Goal: Information Seeking & Learning: Check status

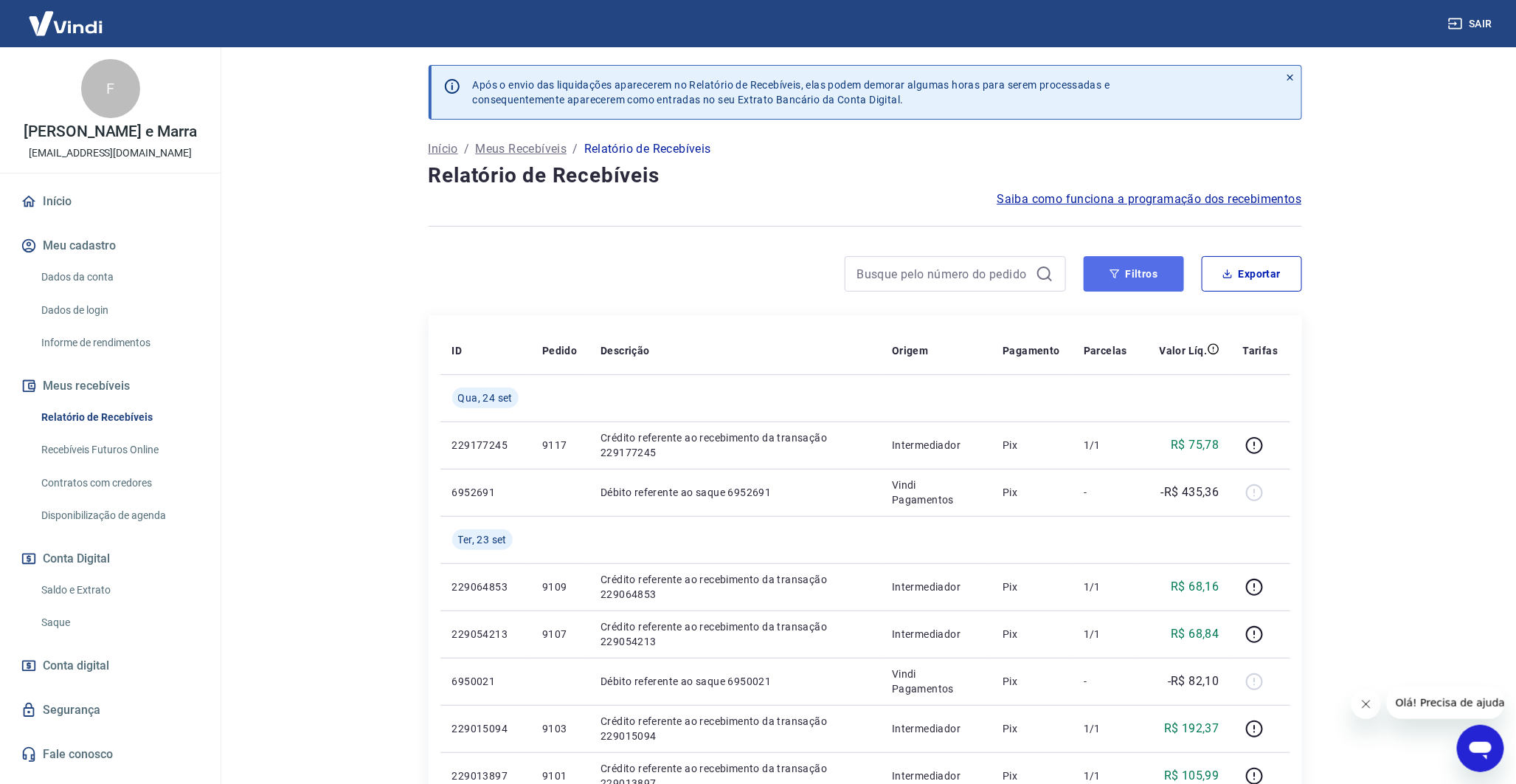
click at [1155, 265] on button "Filtros" at bounding box center [1135, 273] width 101 height 35
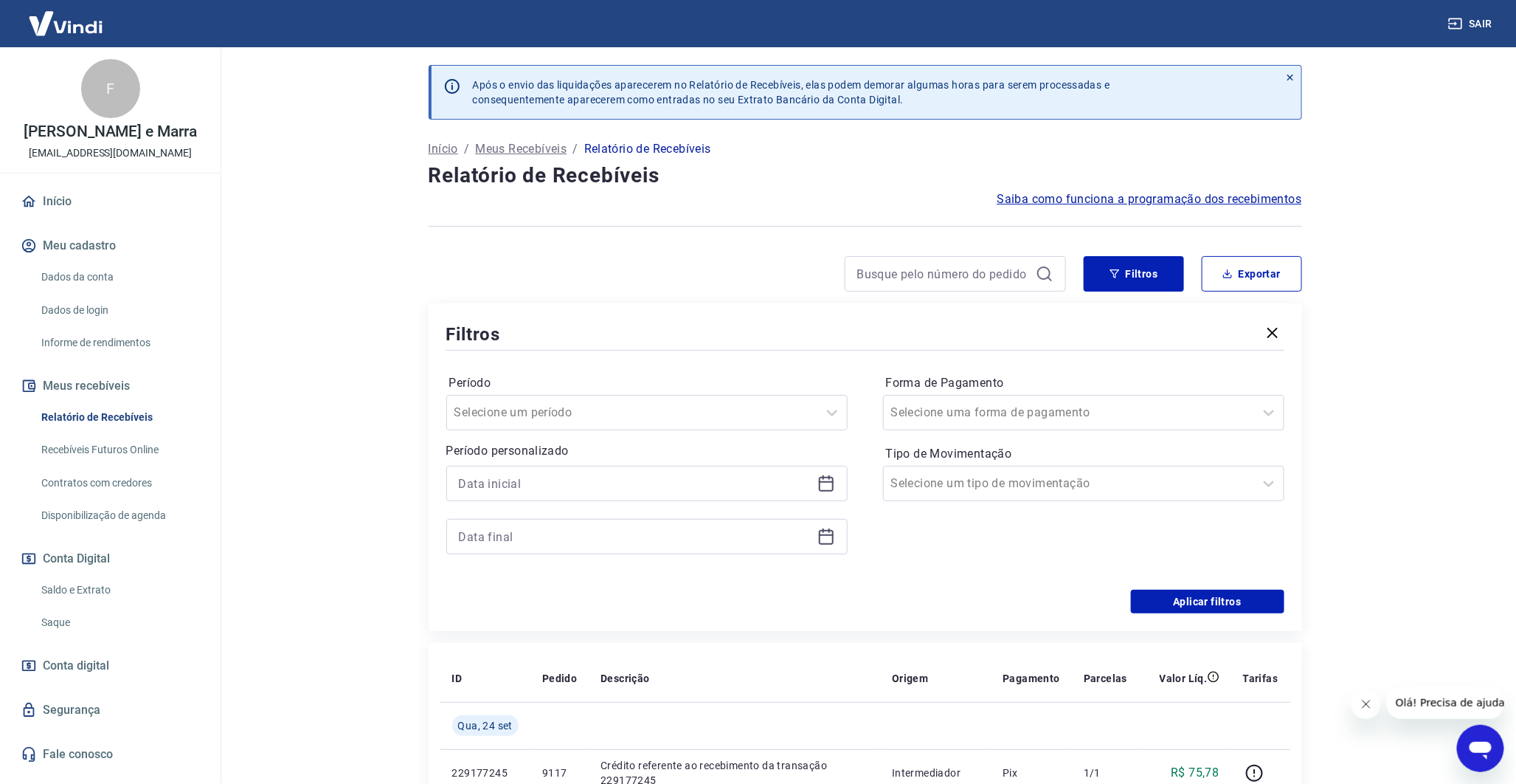
click at [991, 386] on label "Forma de Pagamento" at bounding box center [1084, 383] width 396 height 18
click at [986, 401] on div "Selecione uma forma de pagamento" at bounding box center [1069, 413] width 370 height 27
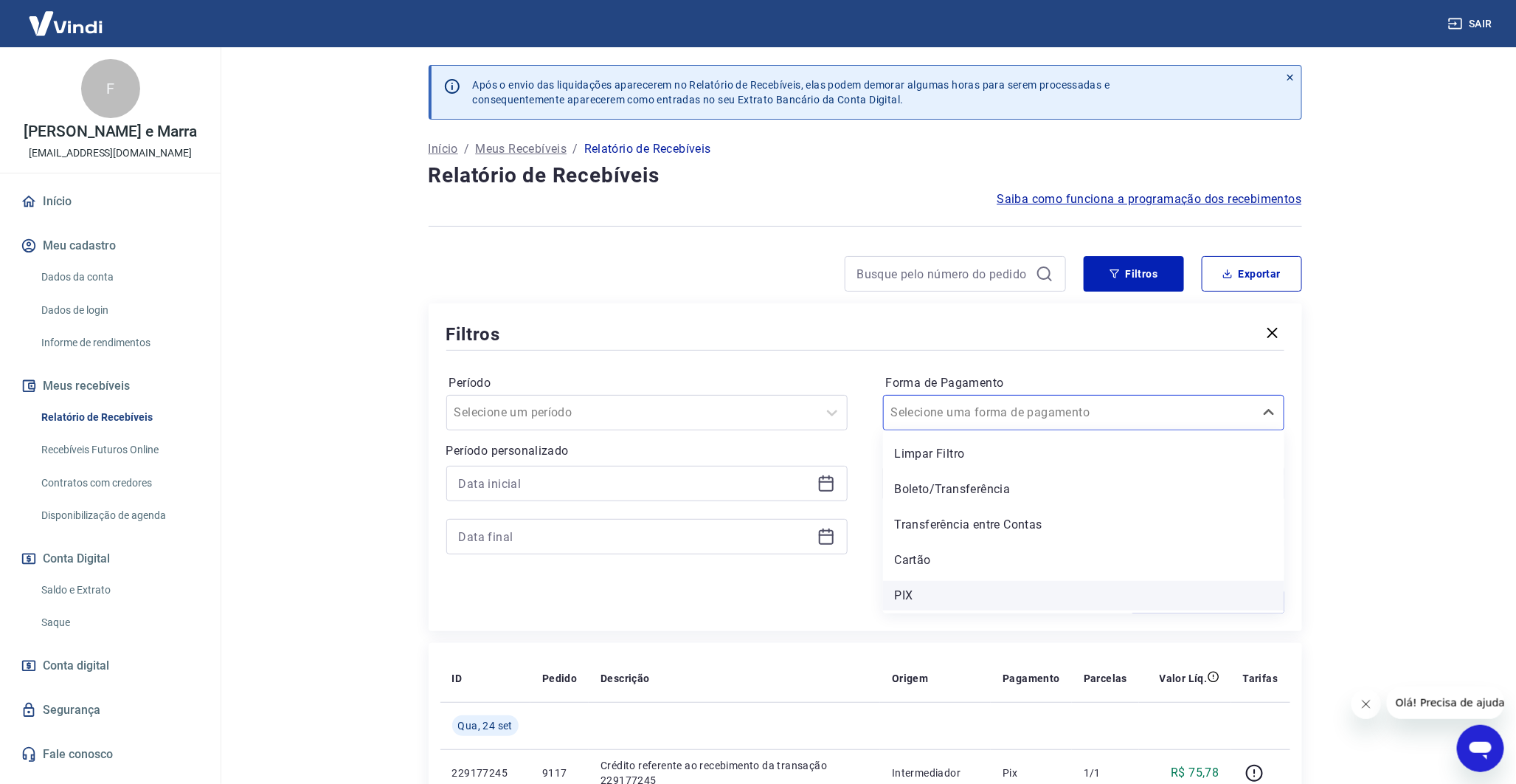
click at [949, 588] on div "PIX" at bounding box center [1083, 595] width 401 height 30
click at [1092, 599] on div "Aplicar filtros" at bounding box center [865, 601] width 838 height 23
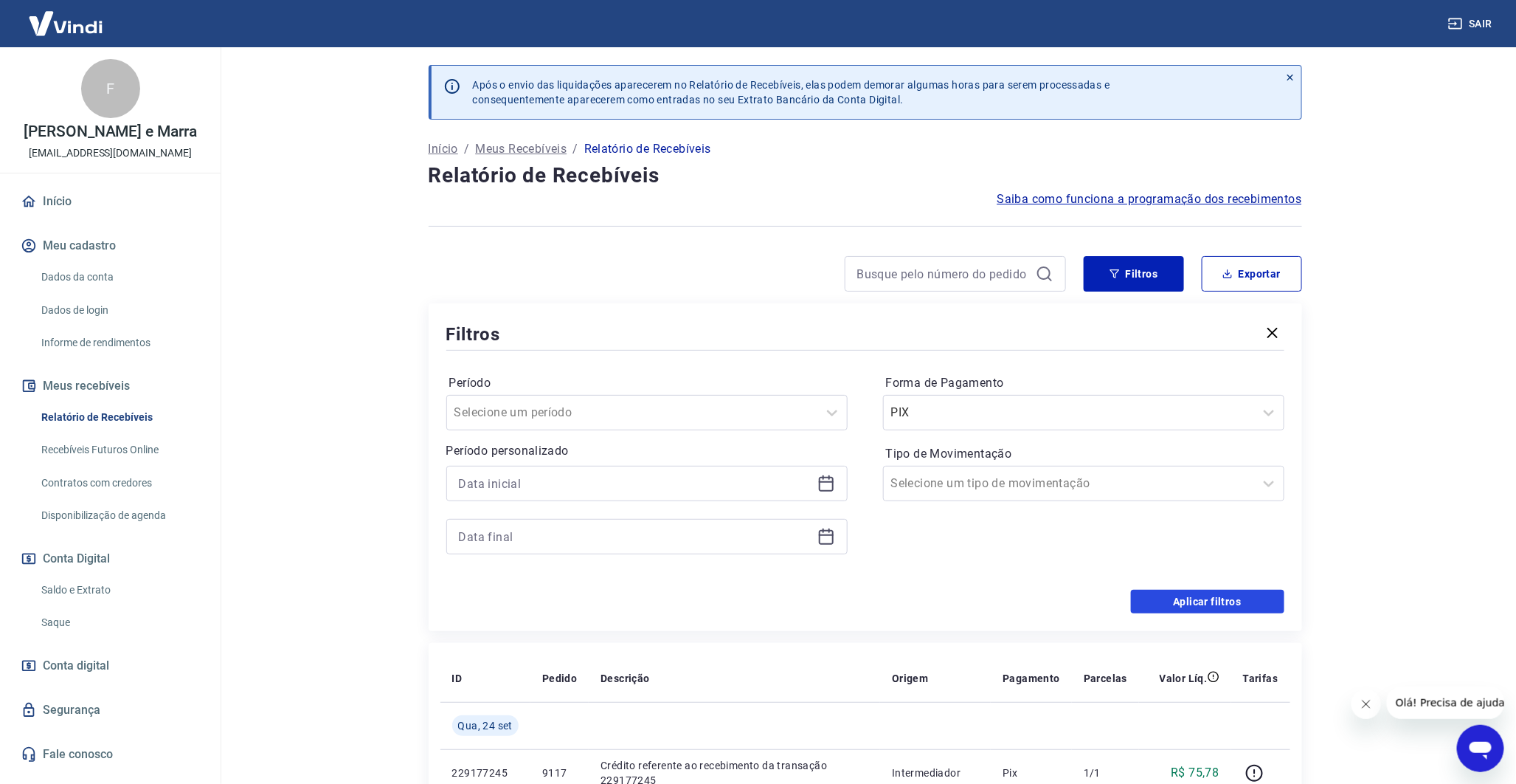
click at [1174, 608] on button "Aplicar filtros" at bounding box center [1208, 601] width 154 height 23
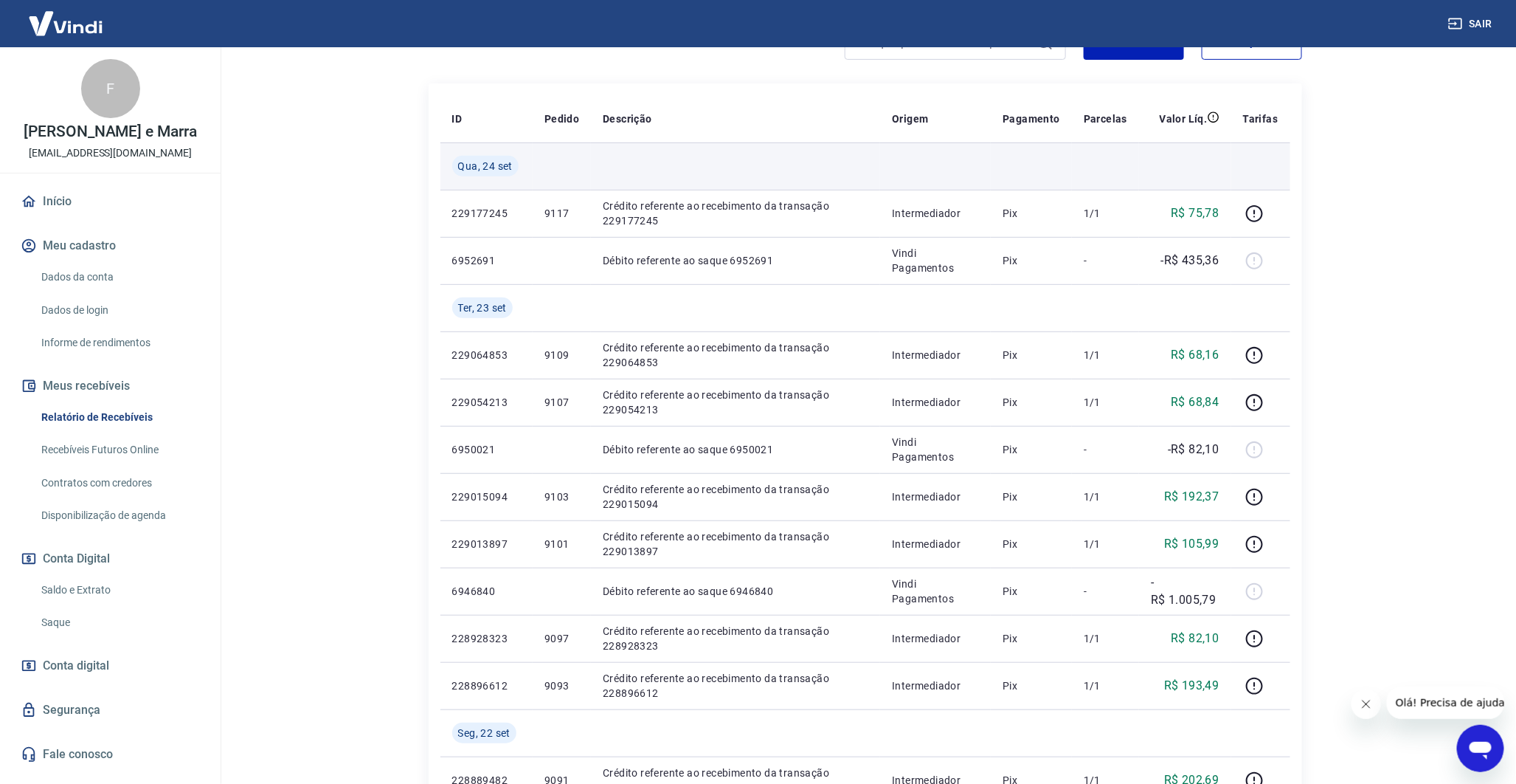
scroll to position [245, 0]
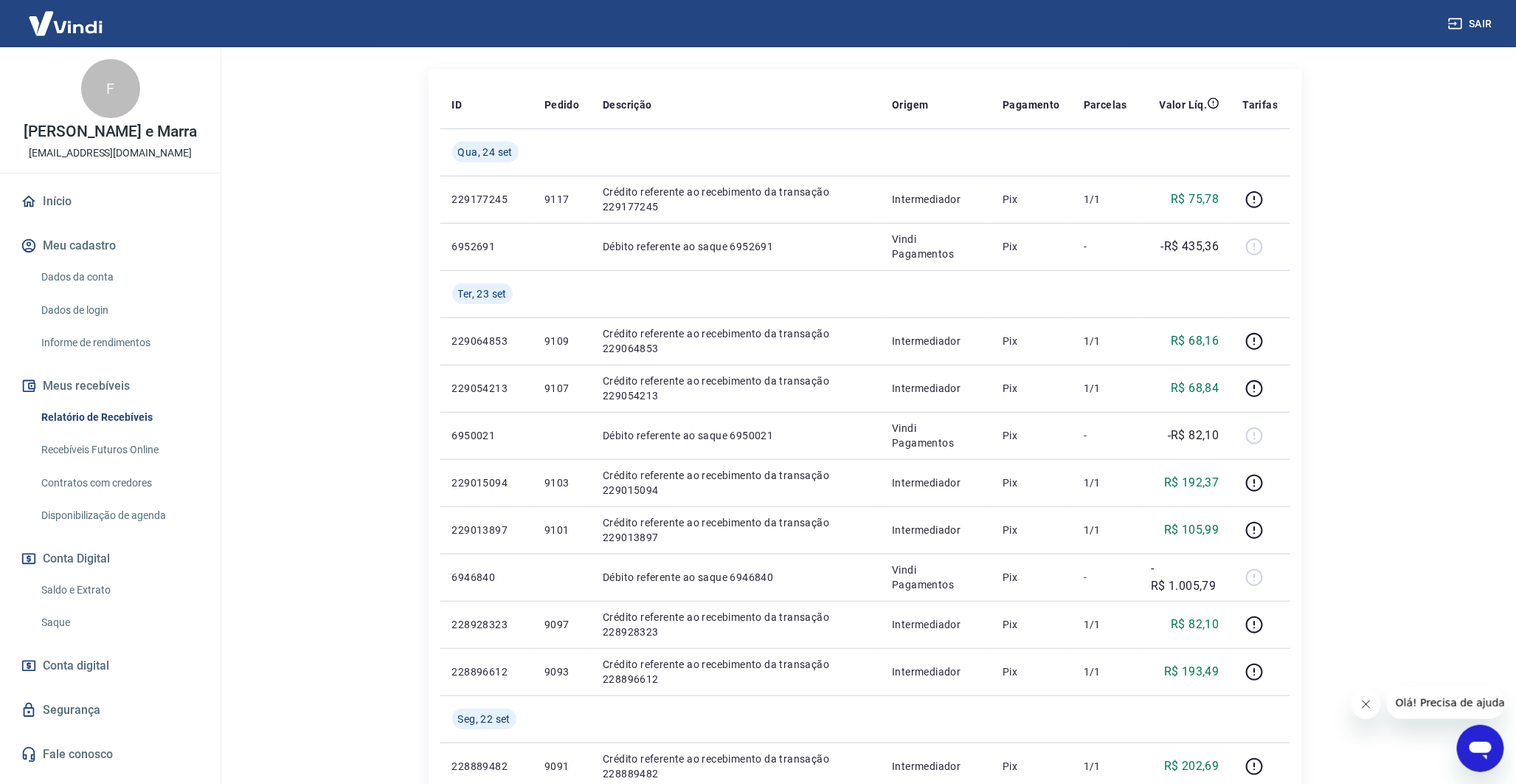
click at [358, 249] on main "Após o envio das liquidações aparecerem no Relatório de Recebíveis, elas podem …" at bounding box center [865, 169] width 1302 height 736
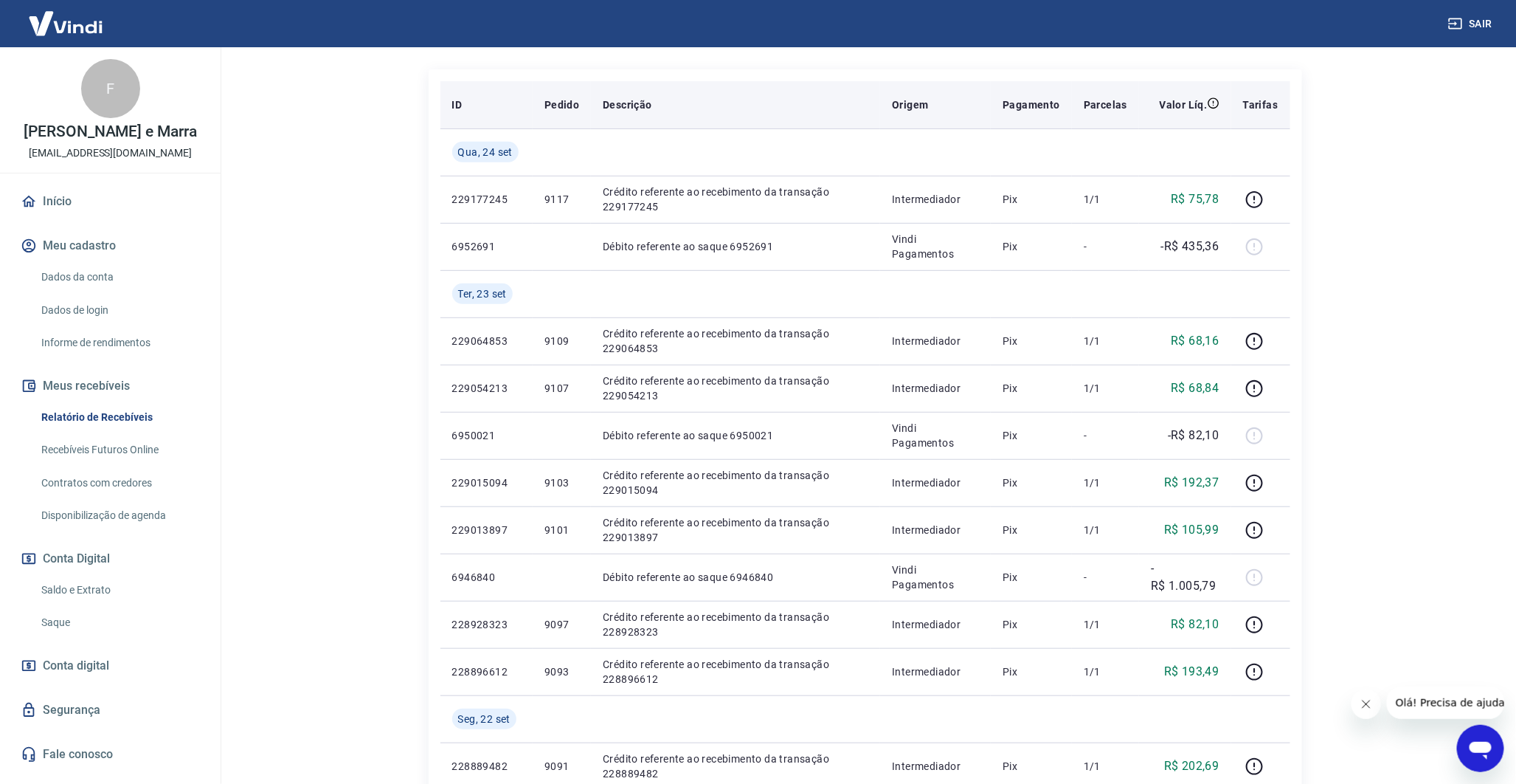
click at [798, 81] on th "Descrição" at bounding box center [736, 104] width 290 height 48
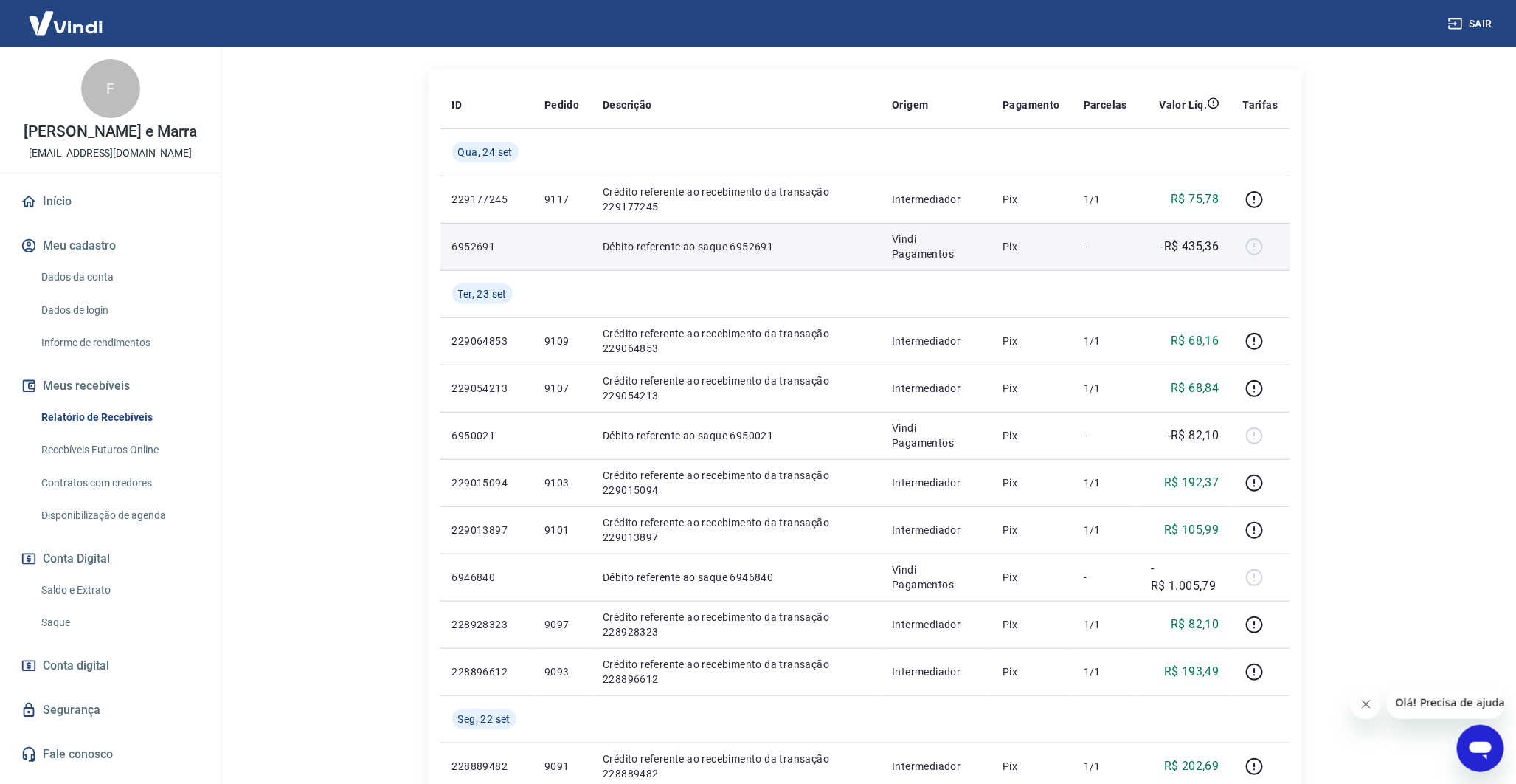
click at [1207, 249] on p "-R$ 435,36" at bounding box center [1191, 246] width 58 height 18
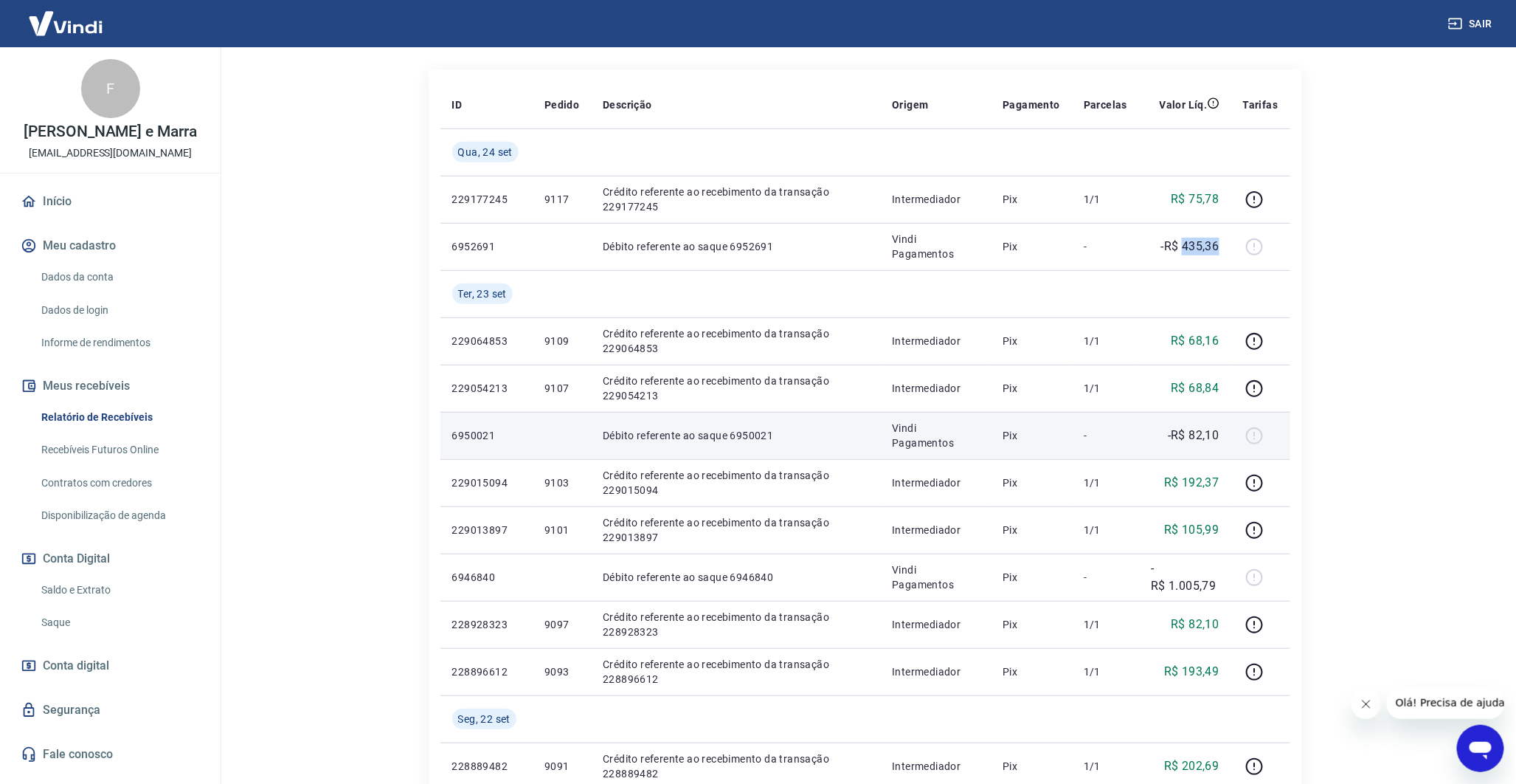
copy p "435,36"
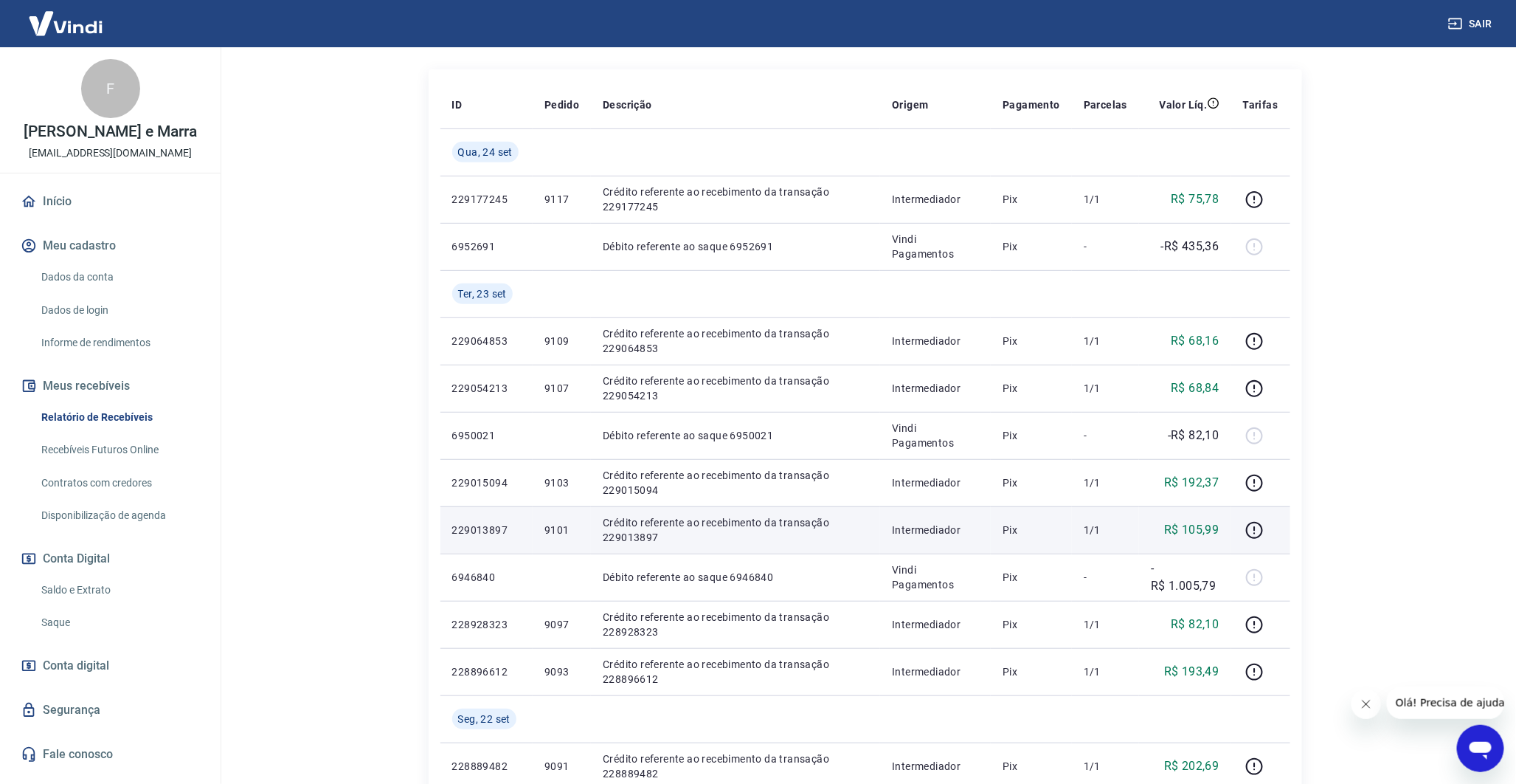
click at [1211, 524] on p "R$ 105,99" at bounding box center [1192, 530] width 56 height 18
copy p "105,99"
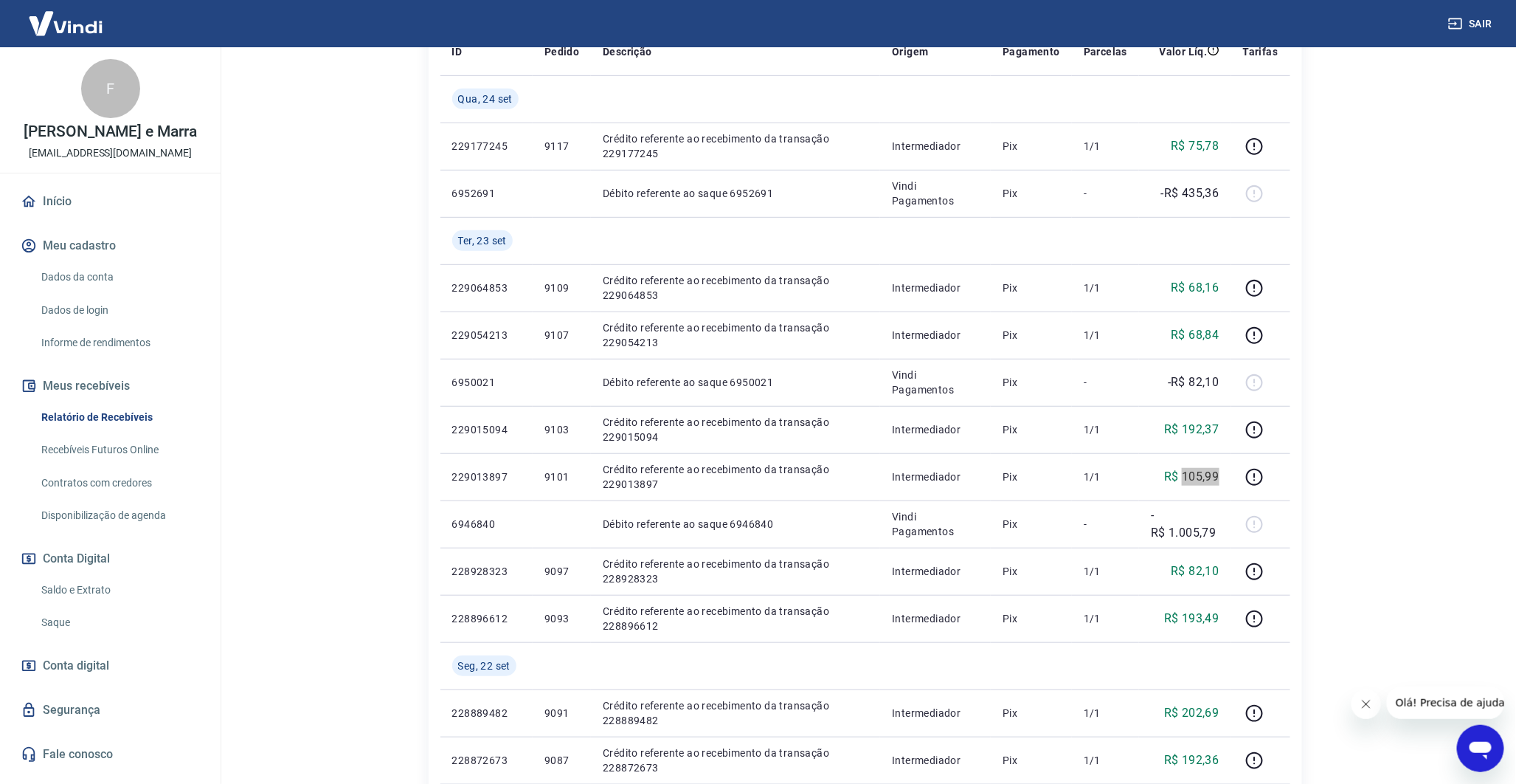
scroll to position [327, 0]
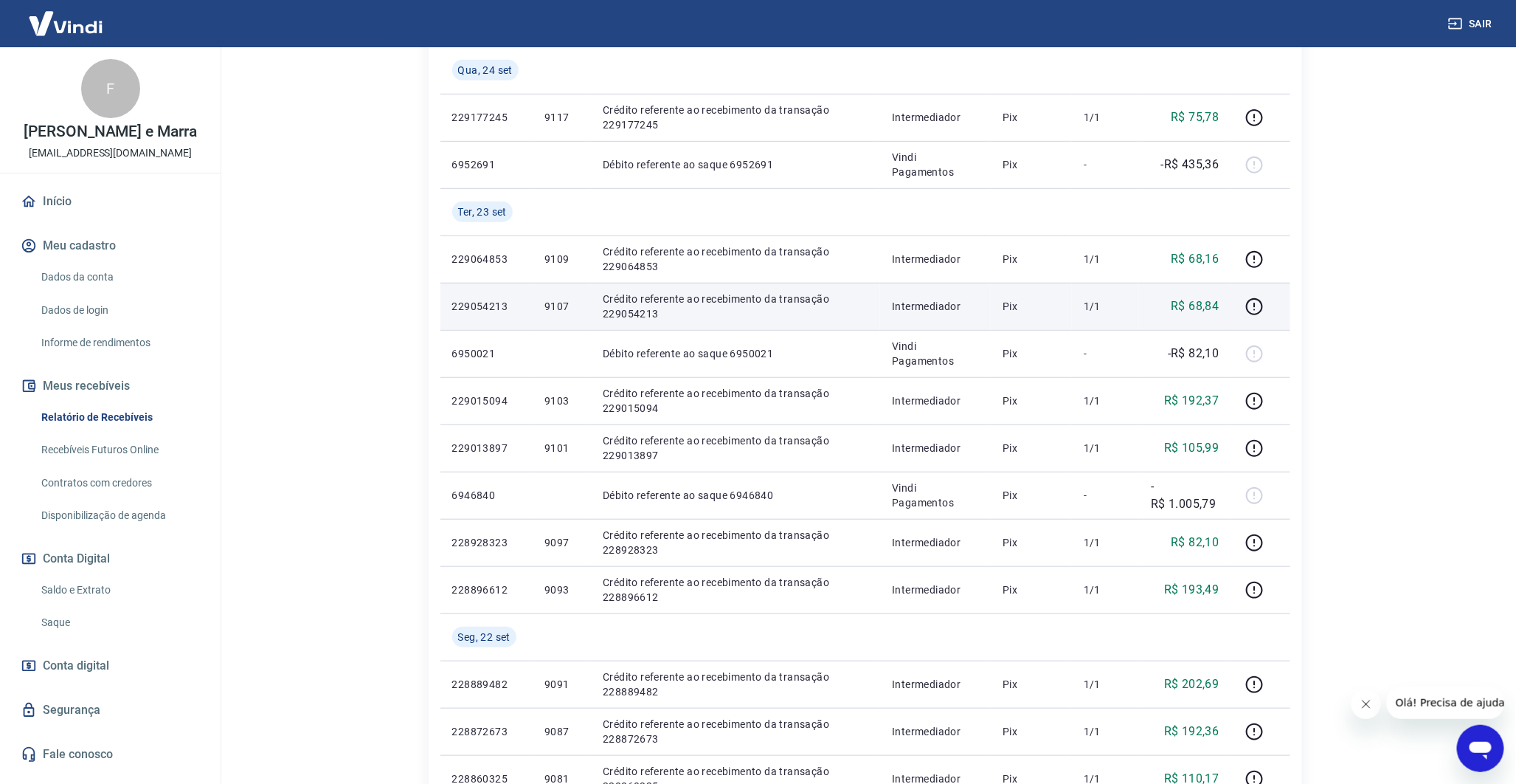
click at [1108, 313] on p "1/1" at bounding box center [1106, 306] width 43 height 14
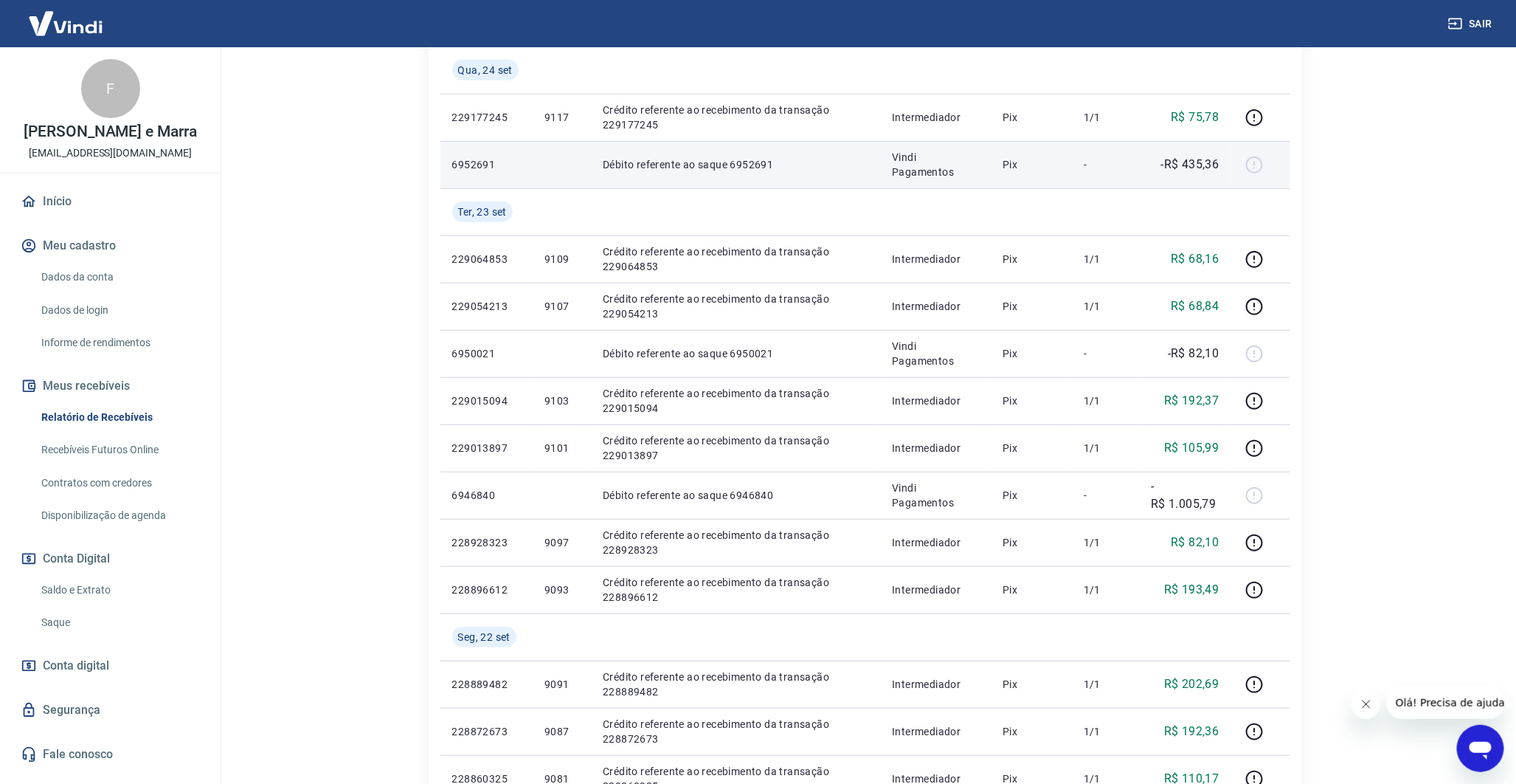
click at [1205, 163] on p "-R$ 435,36" at bounding box center [1191, 165] width 58 height 18
click at [1205, 161] on p "-R$ 435,36" at bounding box center [1191, 165] width 58 height 18
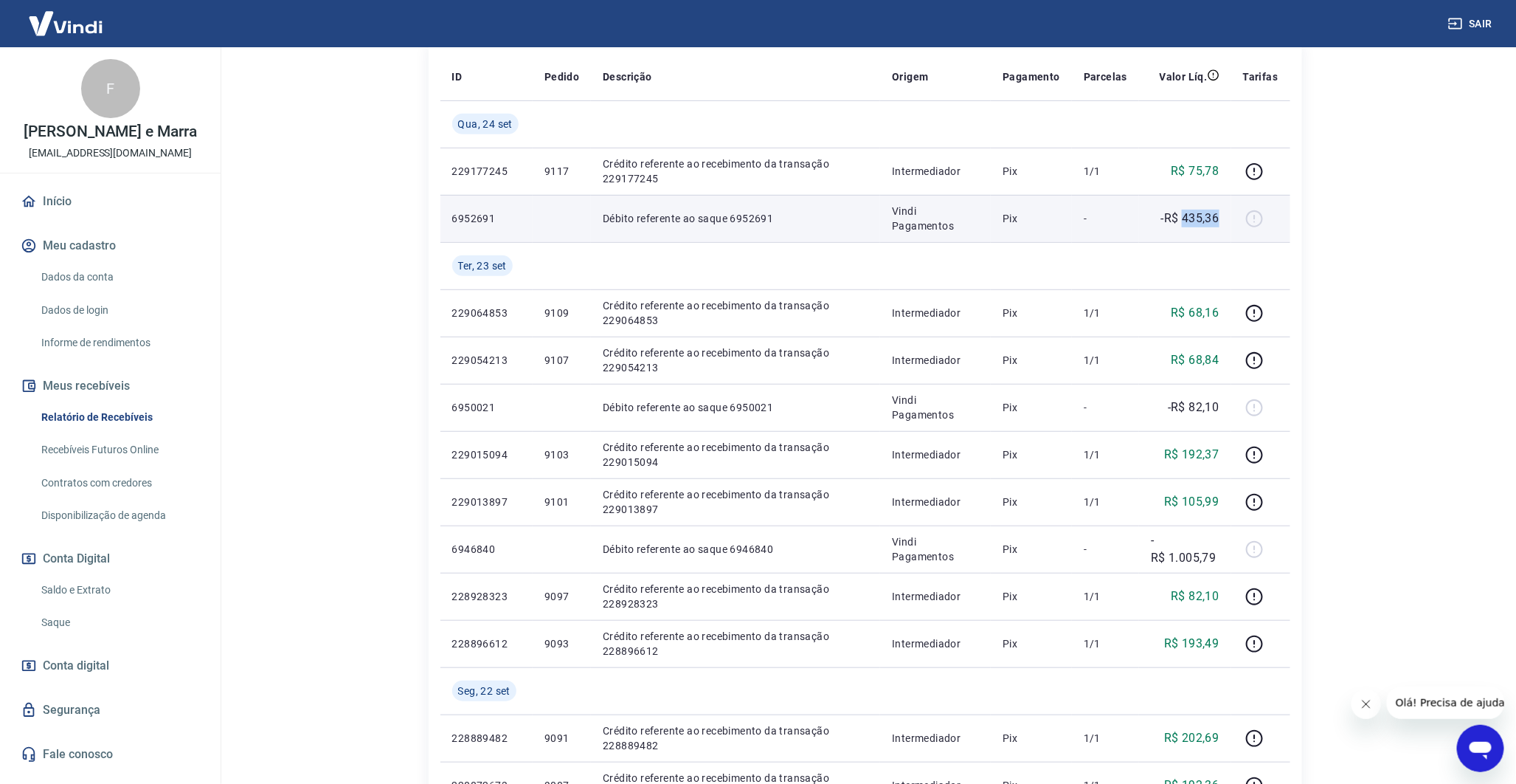
scroll to position [245, 0]
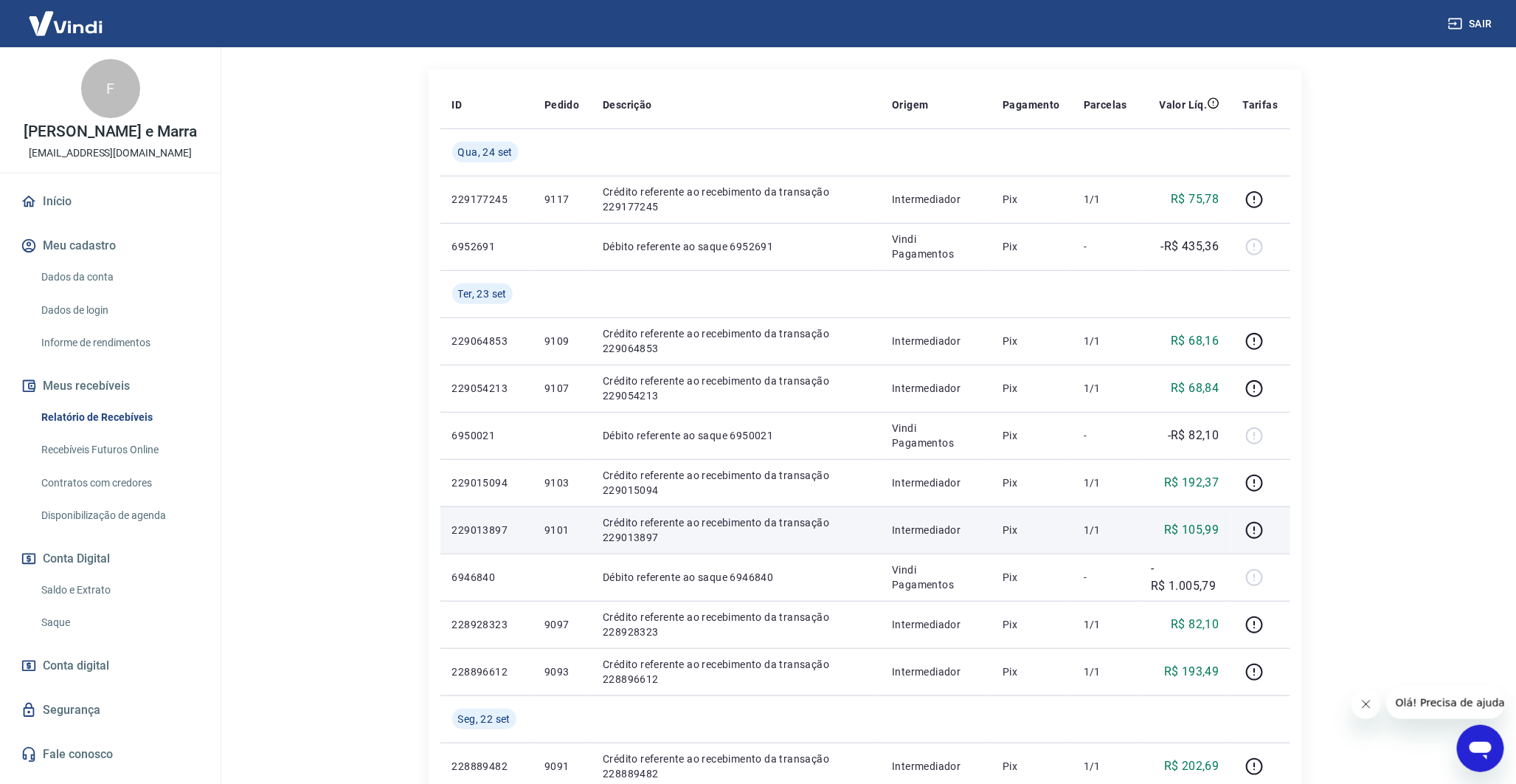
click at [573, 532] on p "9101" at bounding box center [562, 530] width 35 height 14
click at [563, 533] on p "9101" at bounding box center [562, 530] width 35 height 14
copy p "9101"
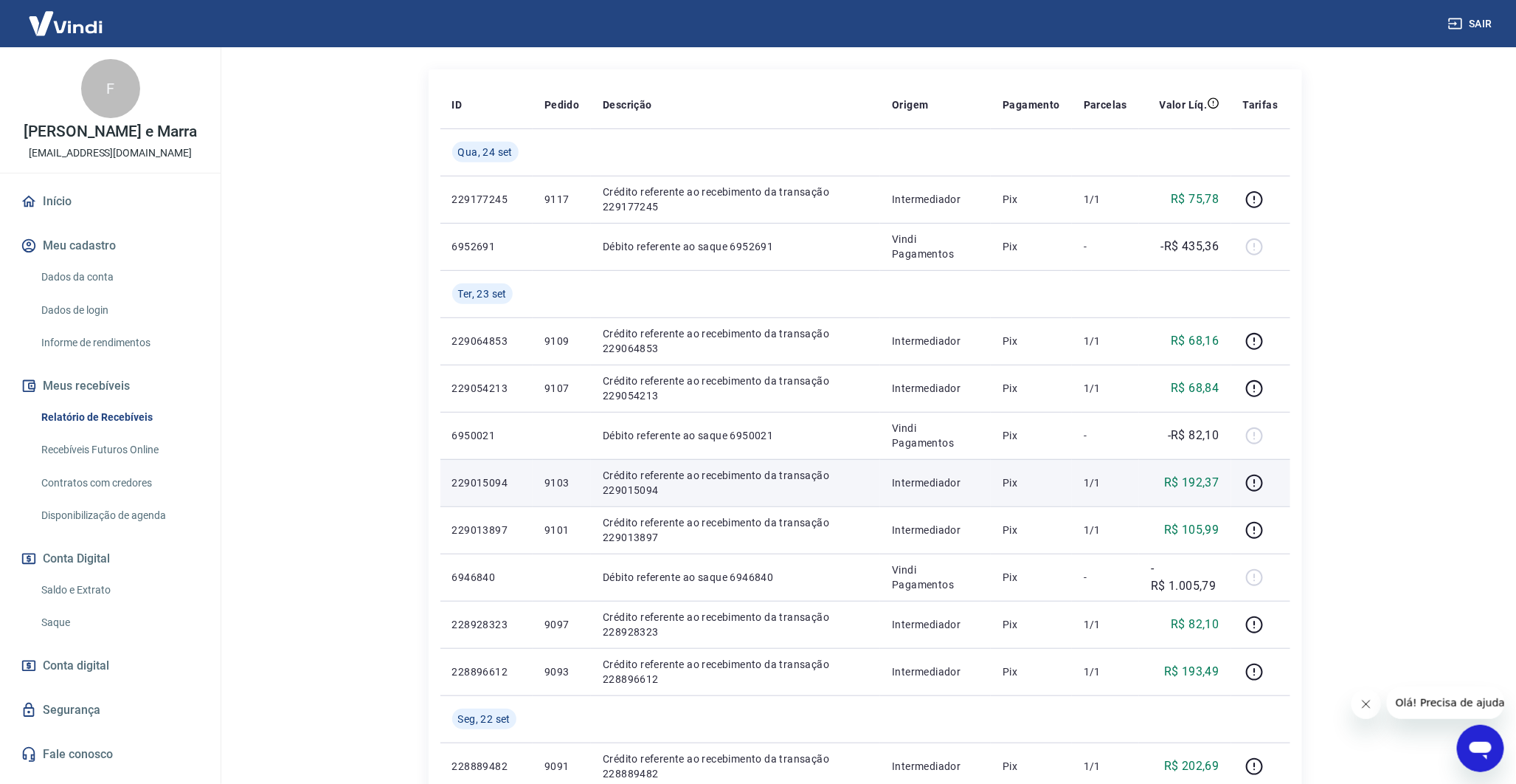
click at [553, 478] on p "9103" at bounding box center [562, 483] width 35 height 14
click at [553, 477] on p "9103" at bounding box center [562, 483] width 35 height 14
copy p "9103"
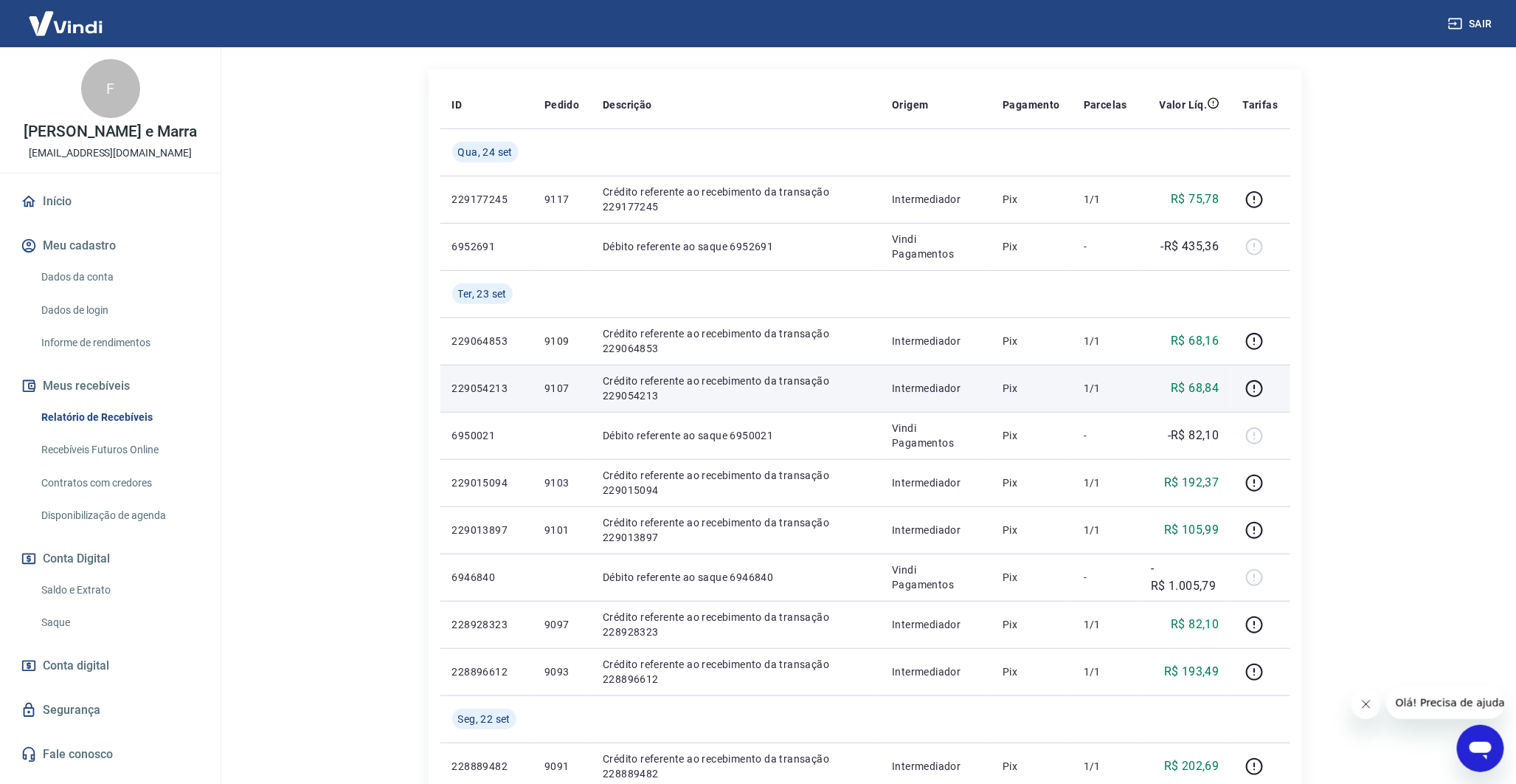
click at [552, 392] on p "9107" at bounding box center [562, 388] width 35 height 14
copy p "9107"
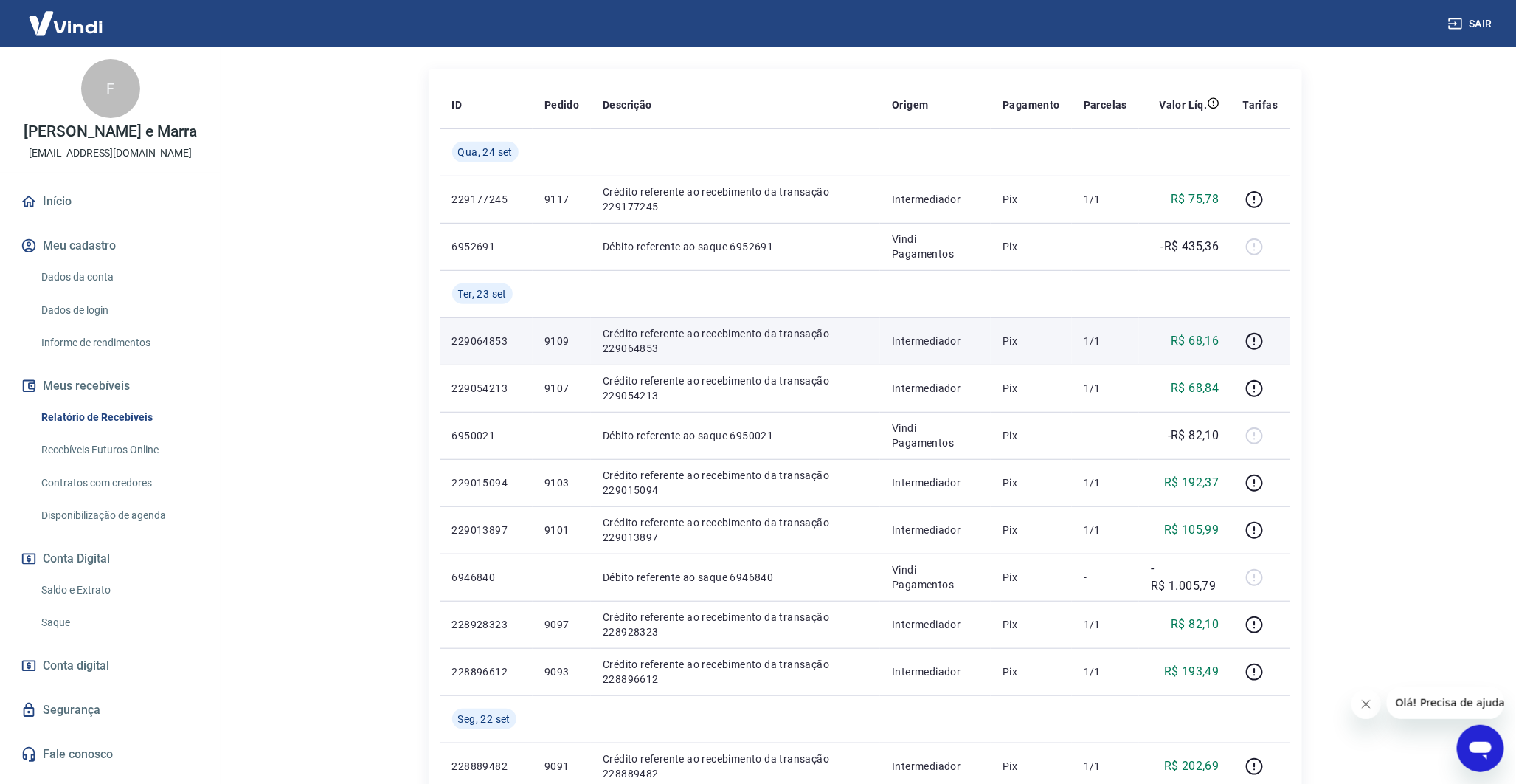
click at [557, 335] on p "9109" at bounding box center [562, 341] width 35 height 14
copy p "9109"
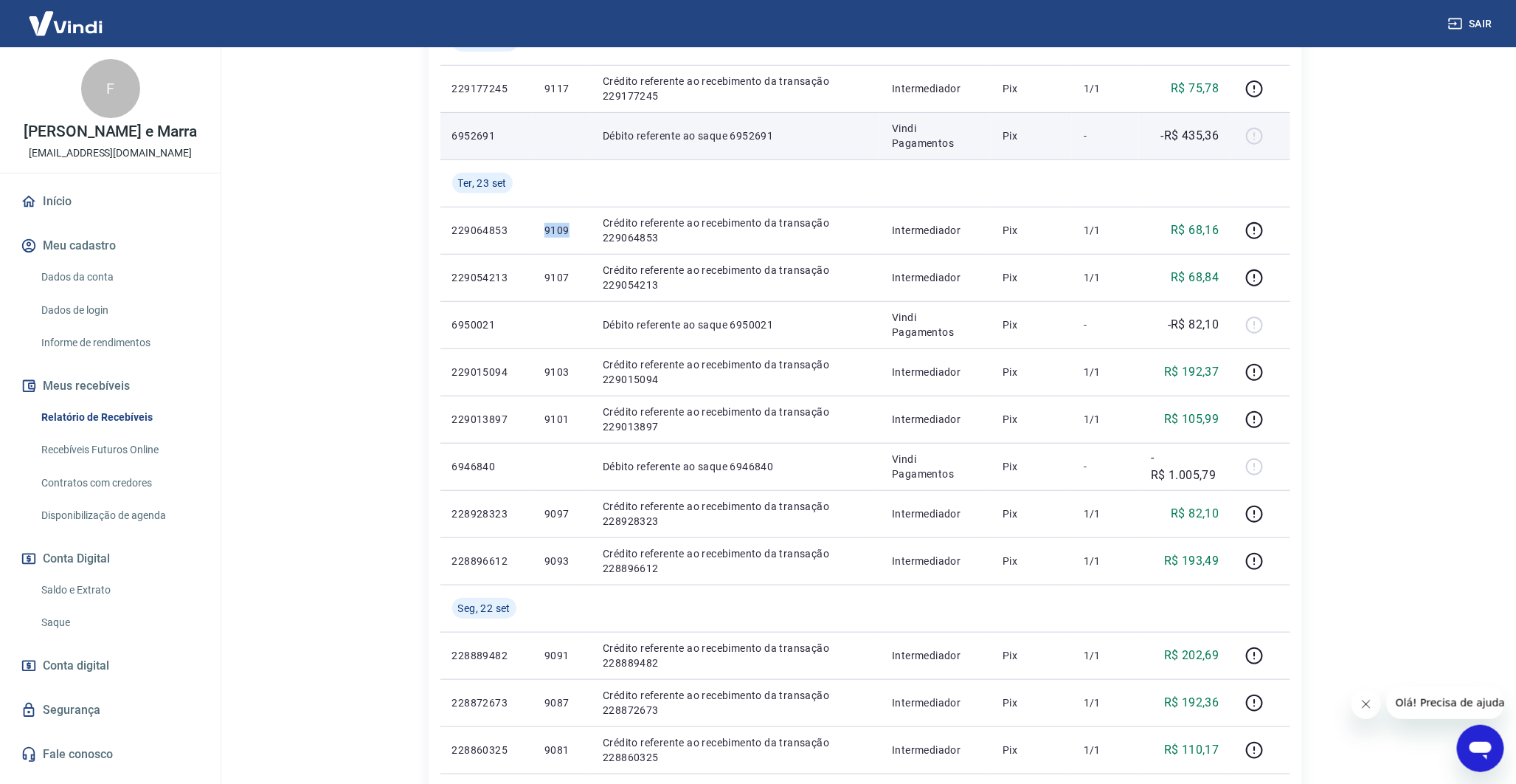
scroll to position [327, 0]
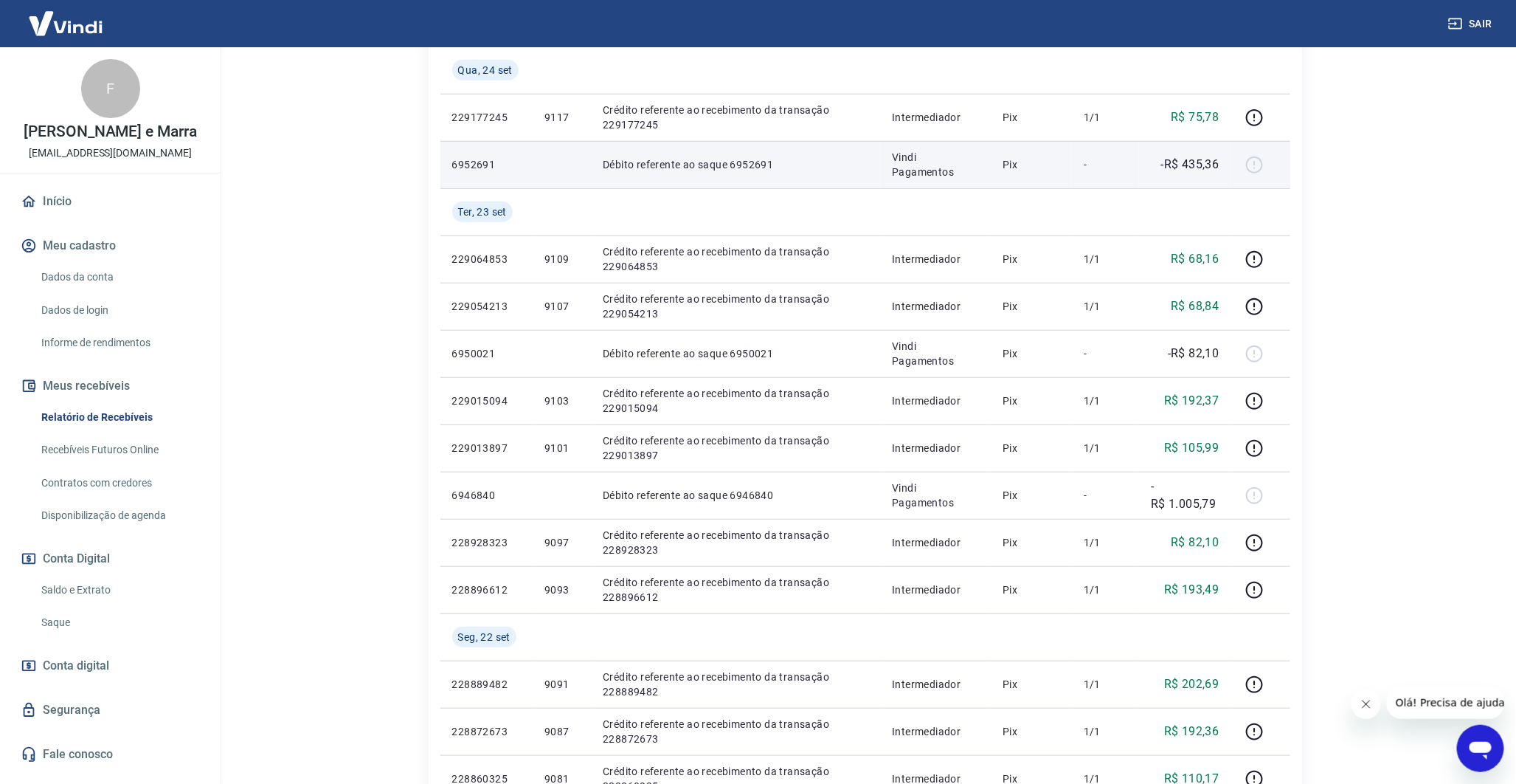
click at [1199, 171] on p "-R$ 435,36" at bounding box center [1191, 165] width 58 height 18
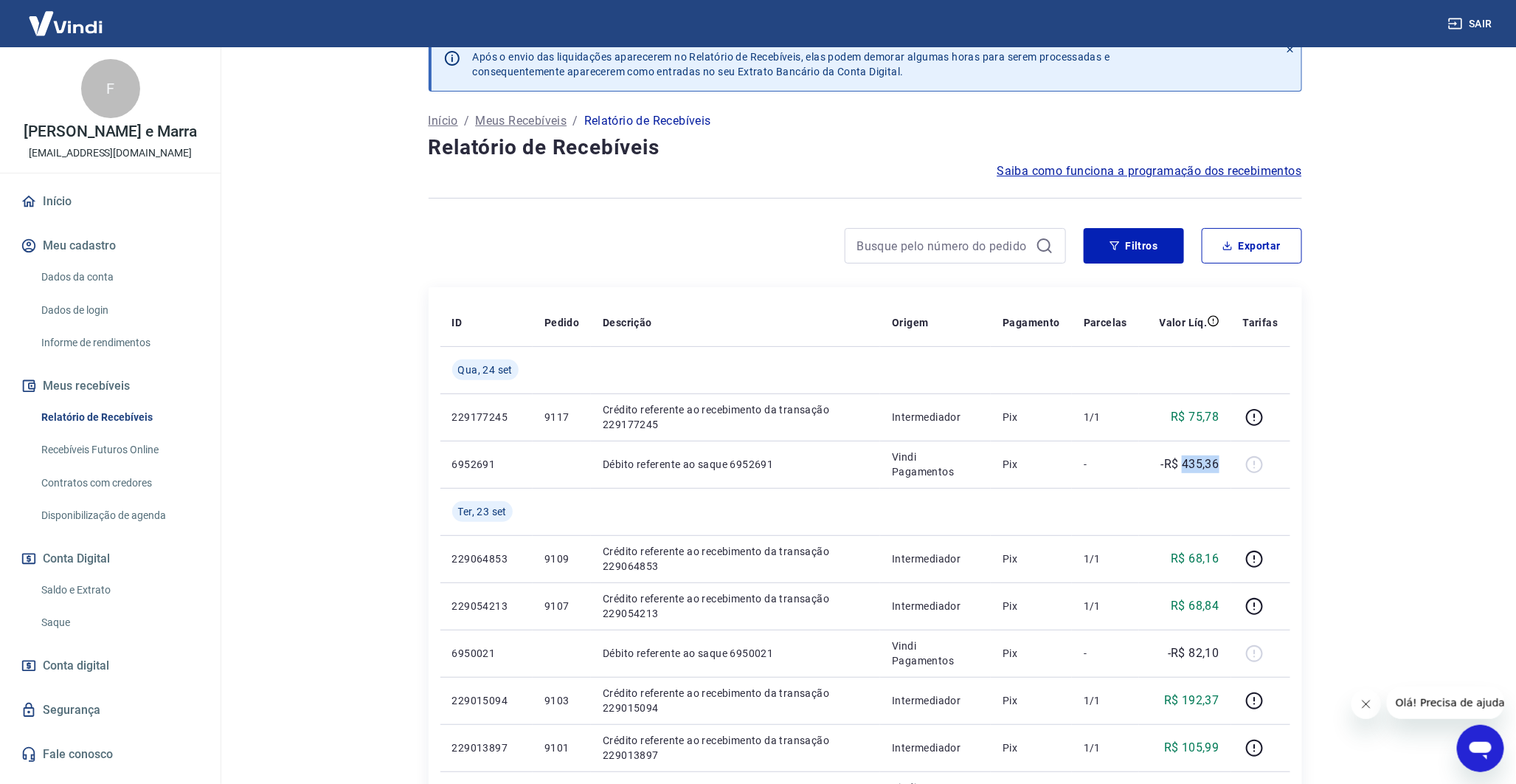
scroll to position [0, 0]
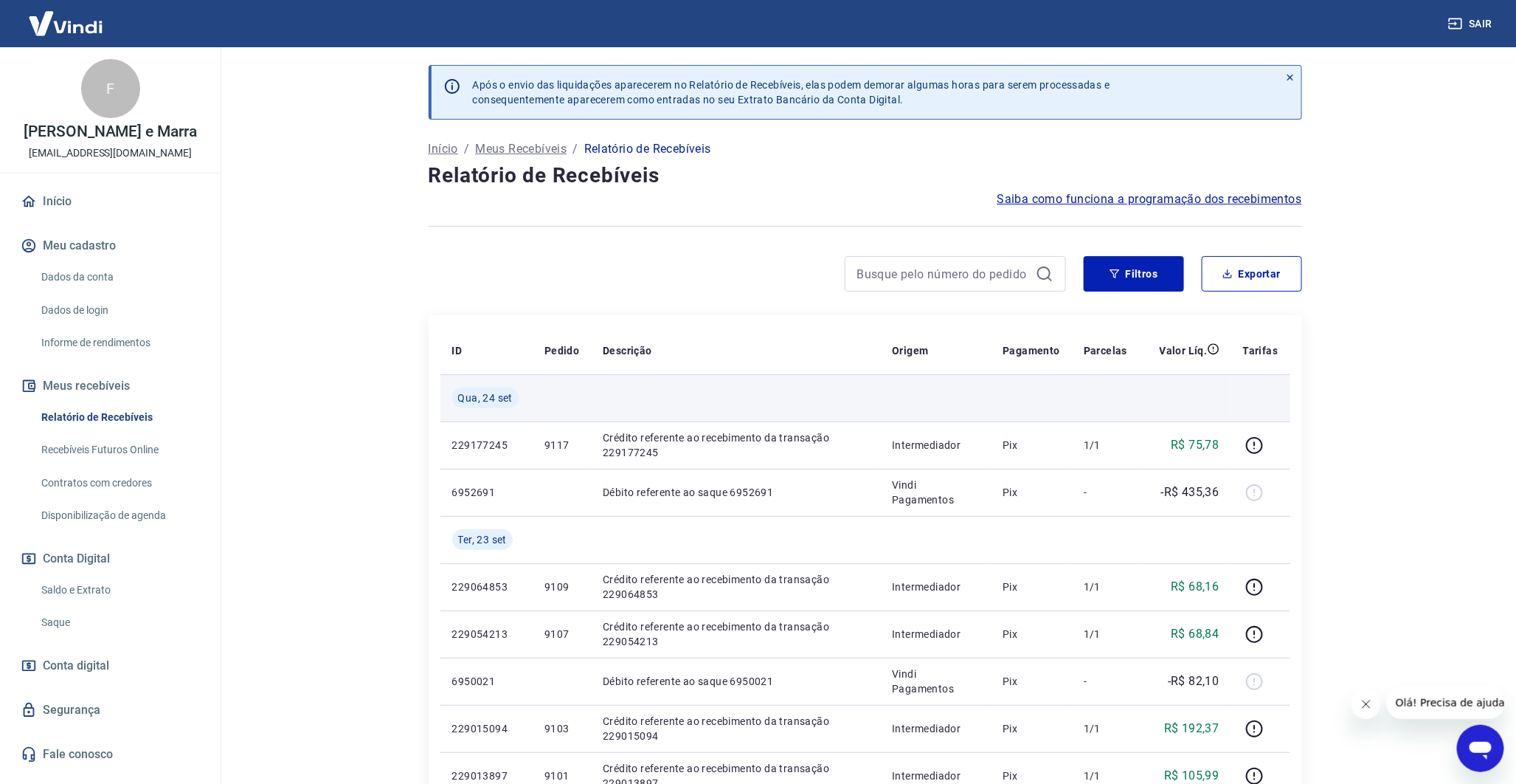
click at [947, 410] on td at bounding box center [935, 397] width 111 height 48
